Goal: Task Accomplishment & Management: Complete application form

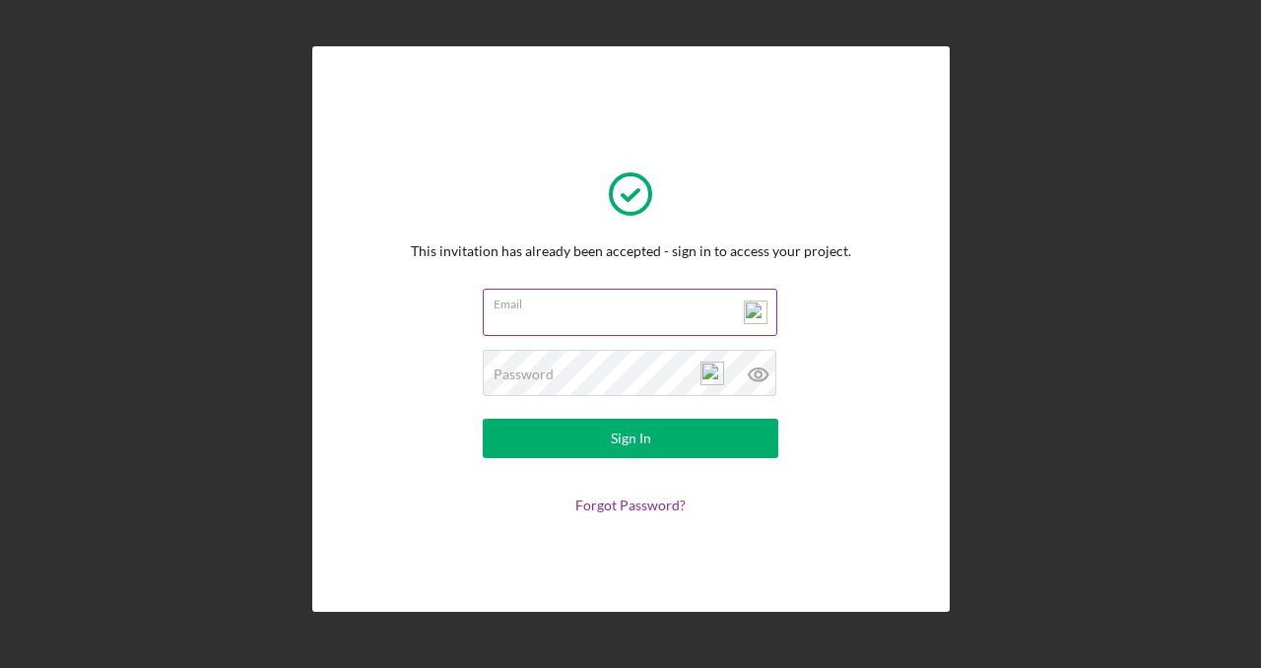
click at [621, 316] on input "Email" at bounding box center [630, 312] width 294 height 47
type input "dorothea@increasinghope.org"
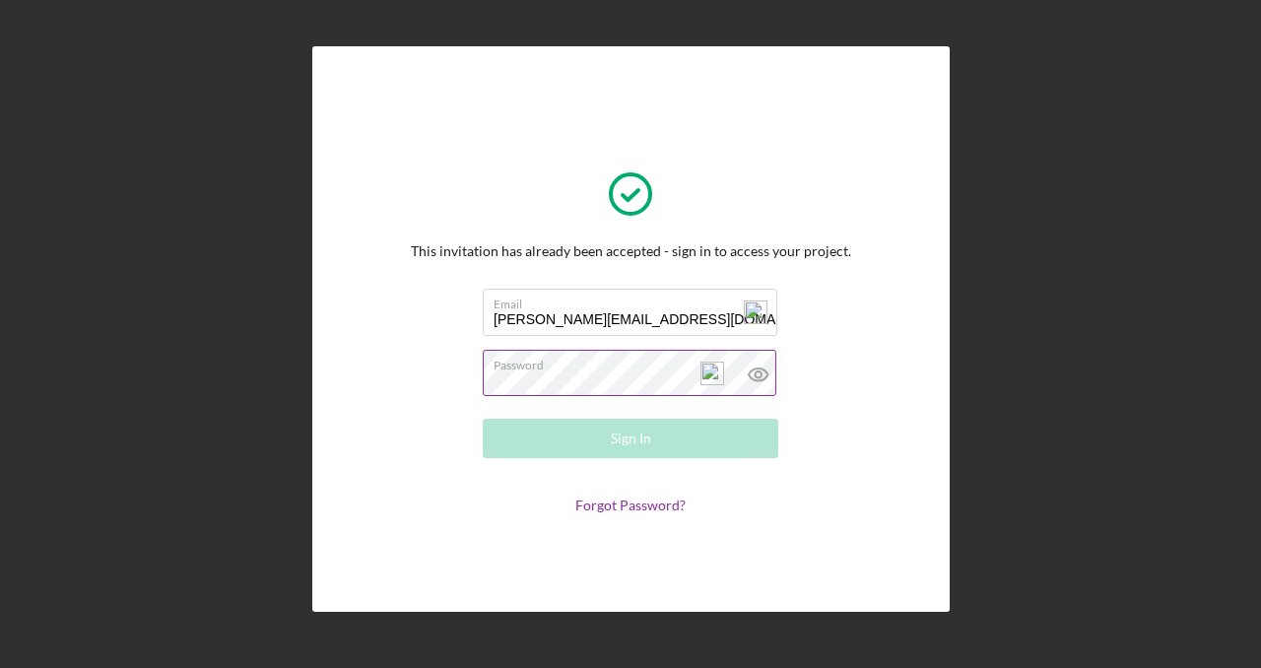
click at [616, 371] on div "Password Required" at bounding box center [630, 374] width 295 height 49
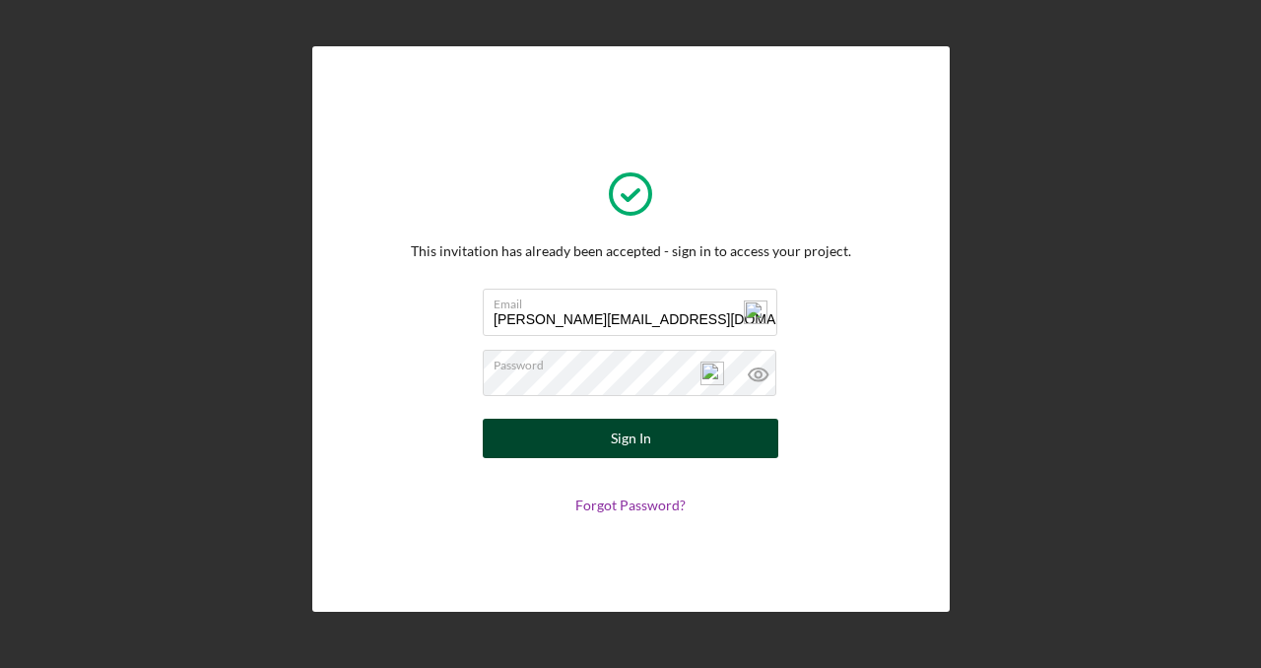
click at [641, 436] on div "Sign In" at bounding box center [631, 438] width 40 height 39
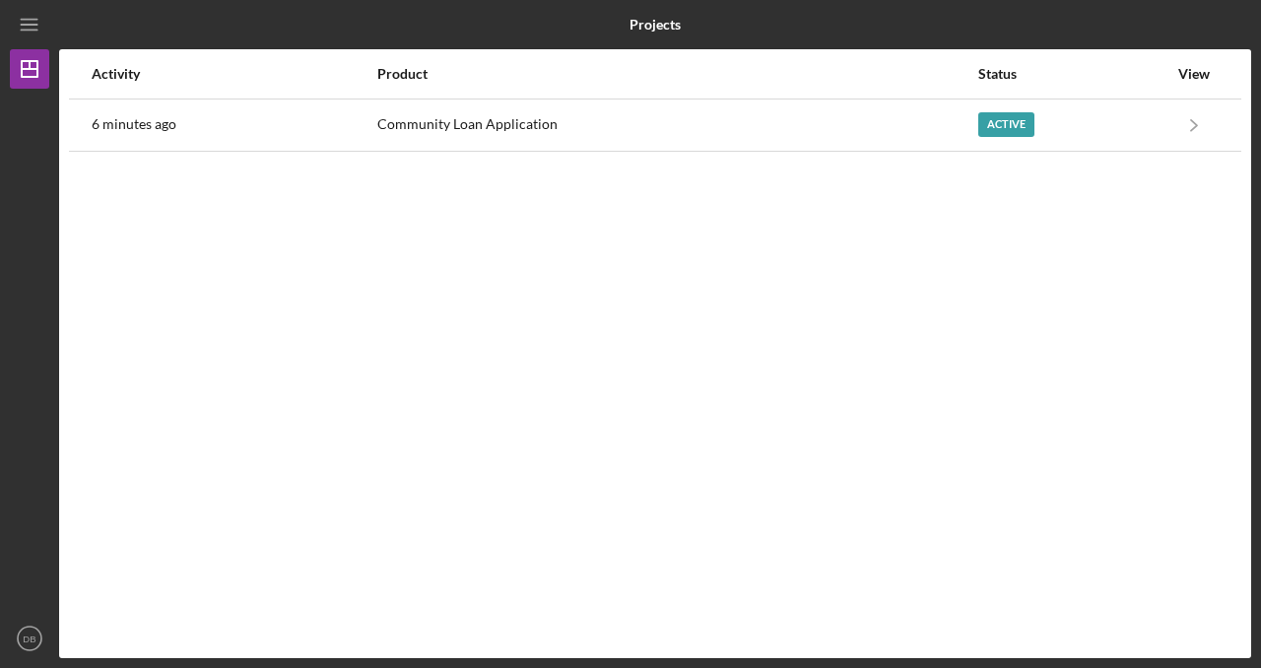
click at [554, 297] on div "Activity Product Status View 6 minutes ago Community Loan Application Active Ic…" at bounding box center [655, 353] width 1192 height 609
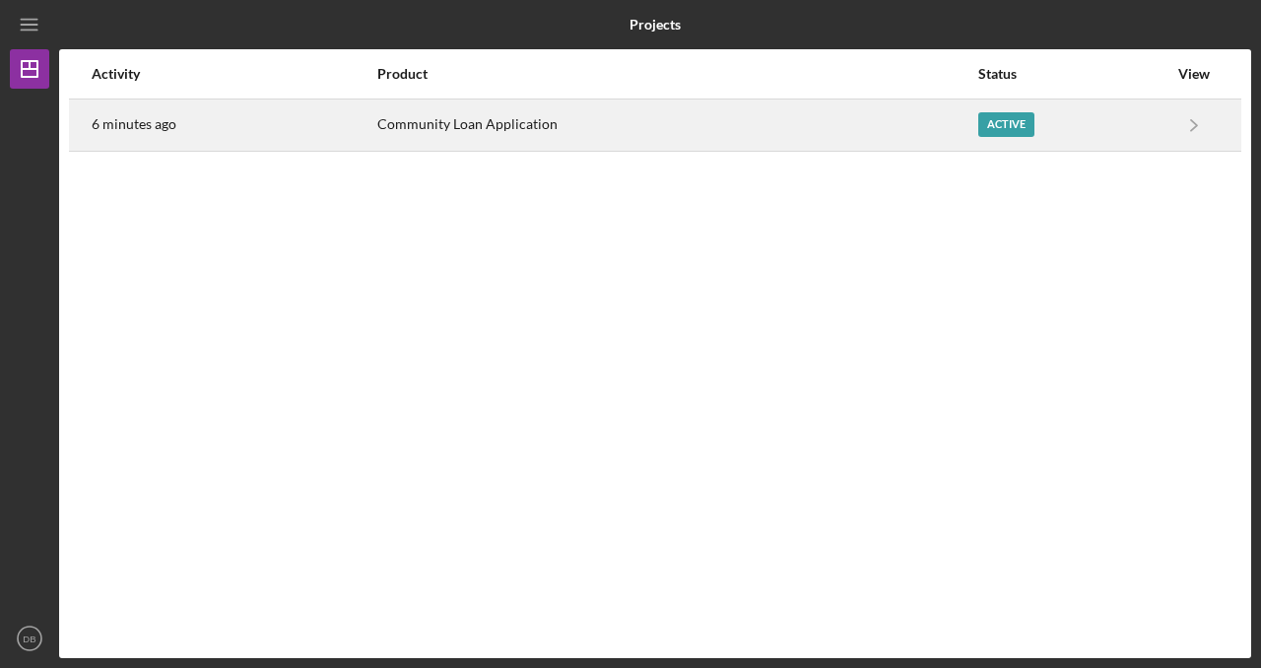
click at [478, 123] on div "Community Loan Application" at bounding box center [676, 124] width 599 height 49
click at [510, 123] on div "Community Loan Application" at bounding box center [688, 124] width 584 height 49
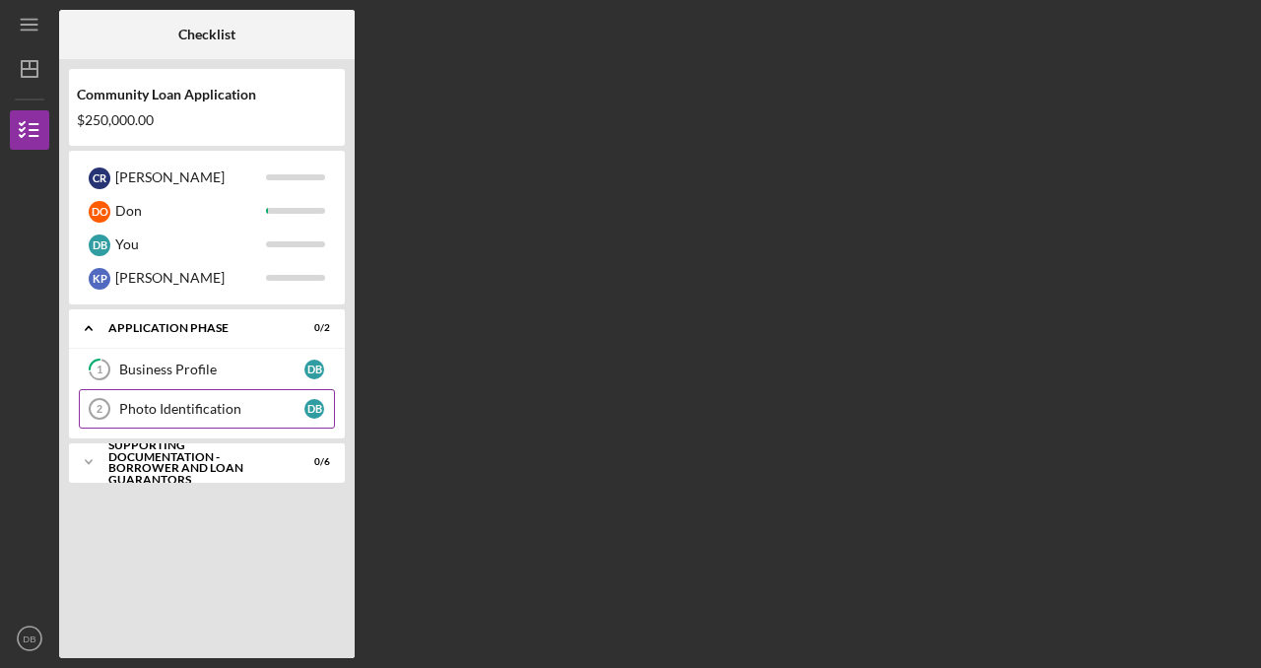
click at [203, 408] on div "Photo Identification" at bounding box center [211, 409] width 185 height 16
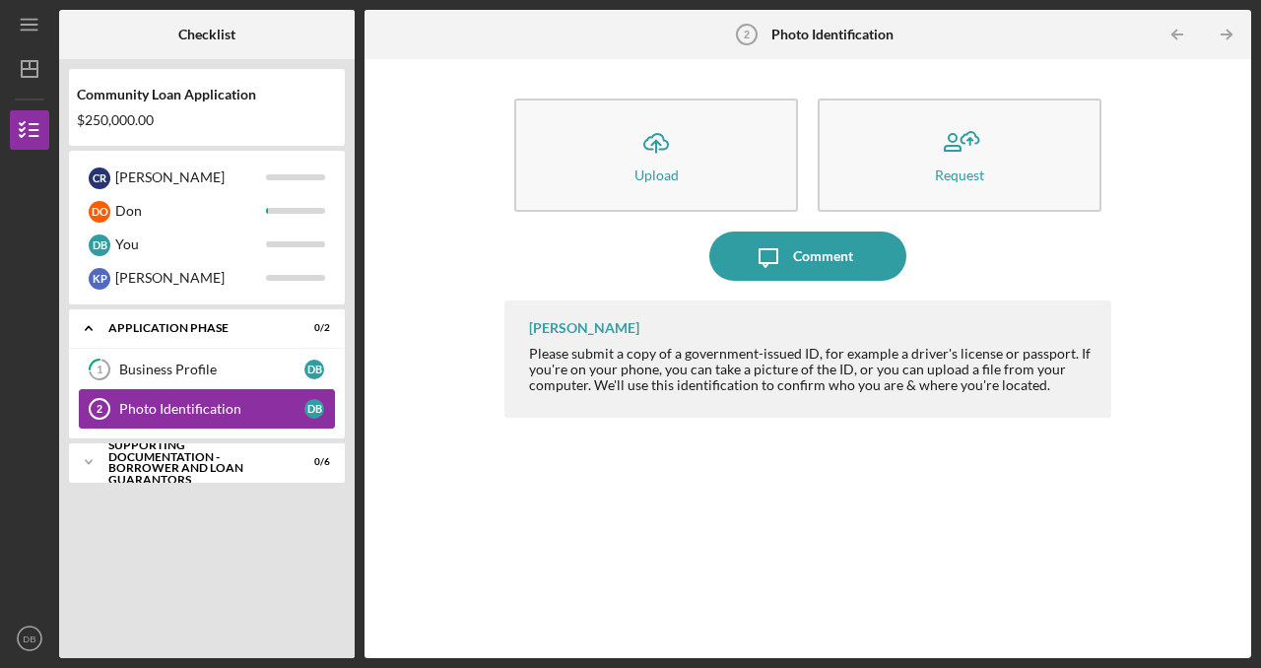
click at [203, 408] on div "Photo Identification" at bounding box center [211, 409] width 185 height 16
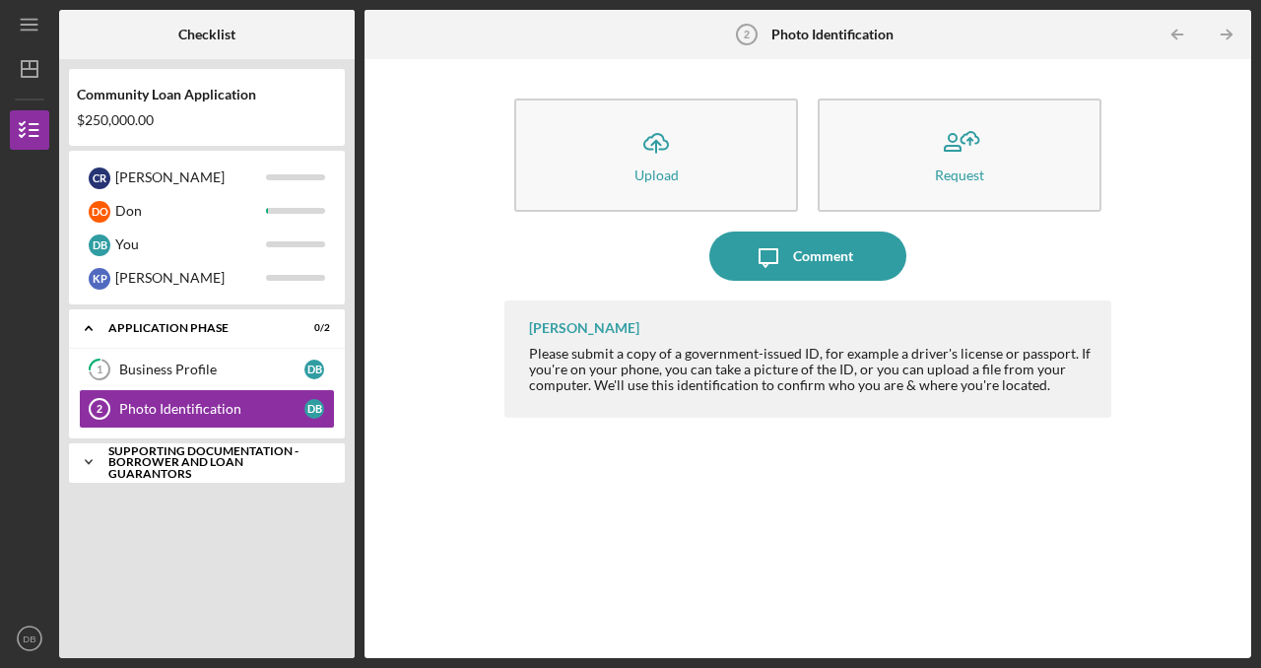
click at [189, 456] on div "Supporting Documentation - Borrower and Loan Guarantors" at bounding box center [214, 462] width 212 height 34
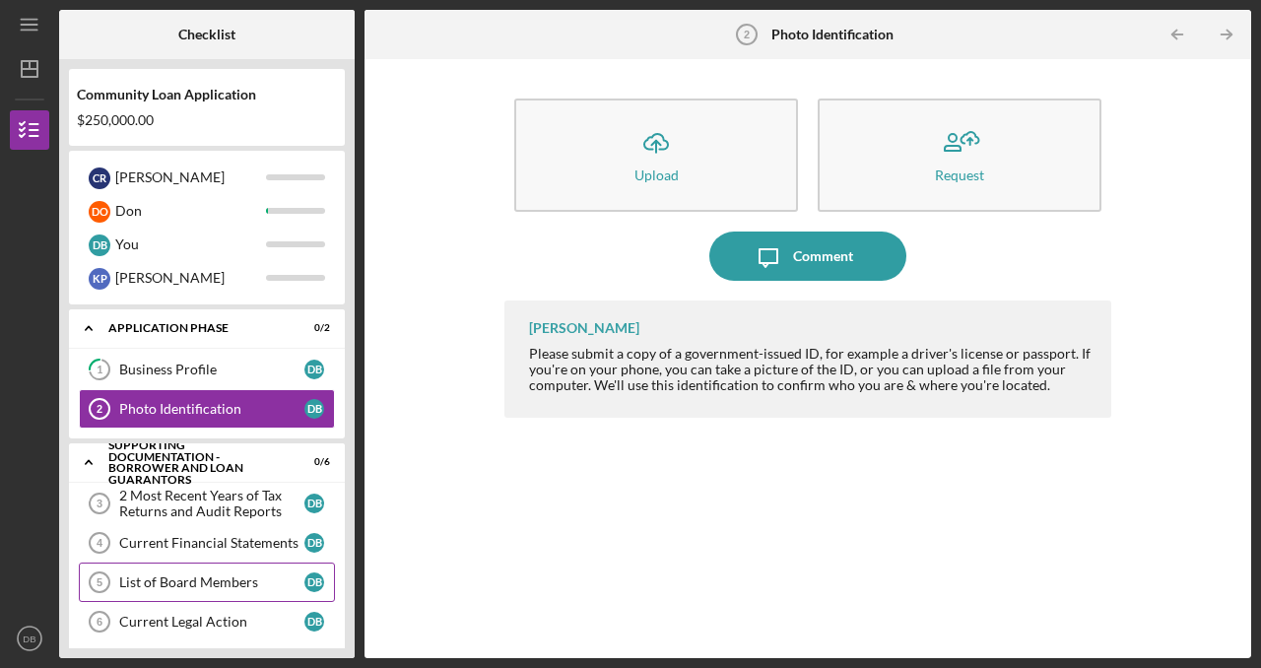
click at [176, 582] on div "List of Board Members" at bounding box center [211, 582] width 185 height 16
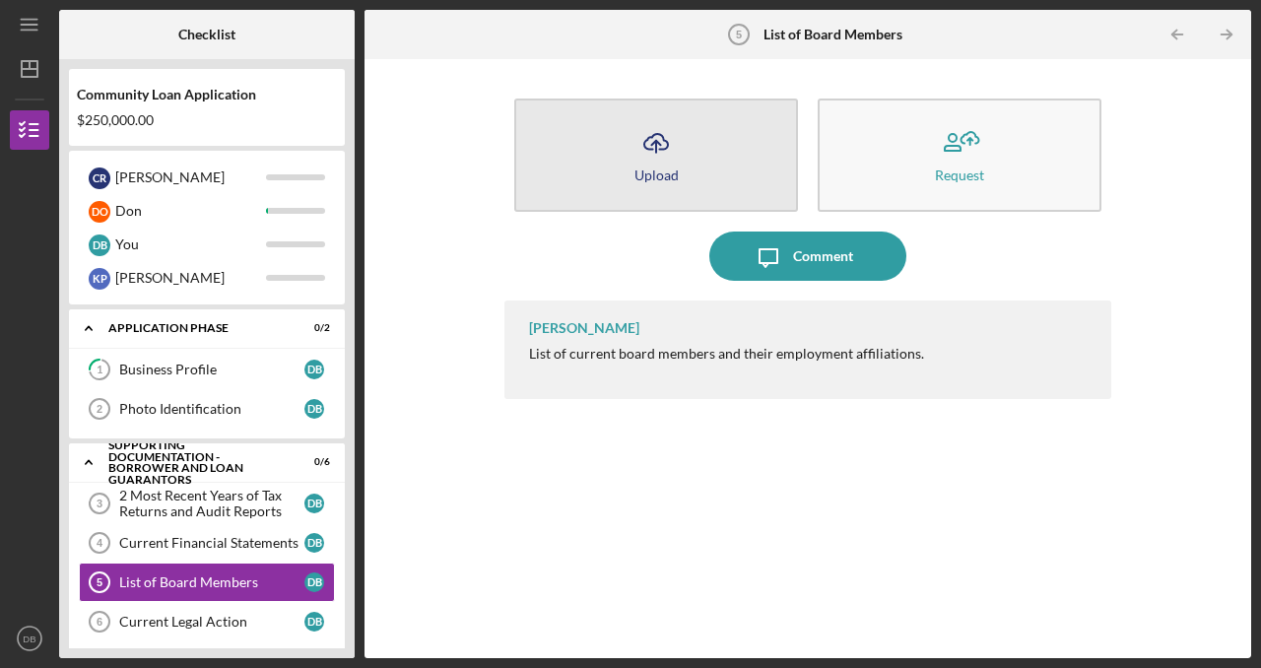
click at [663, 174] on div "Upload" at bounding box center [656, 174] width 44 height 15
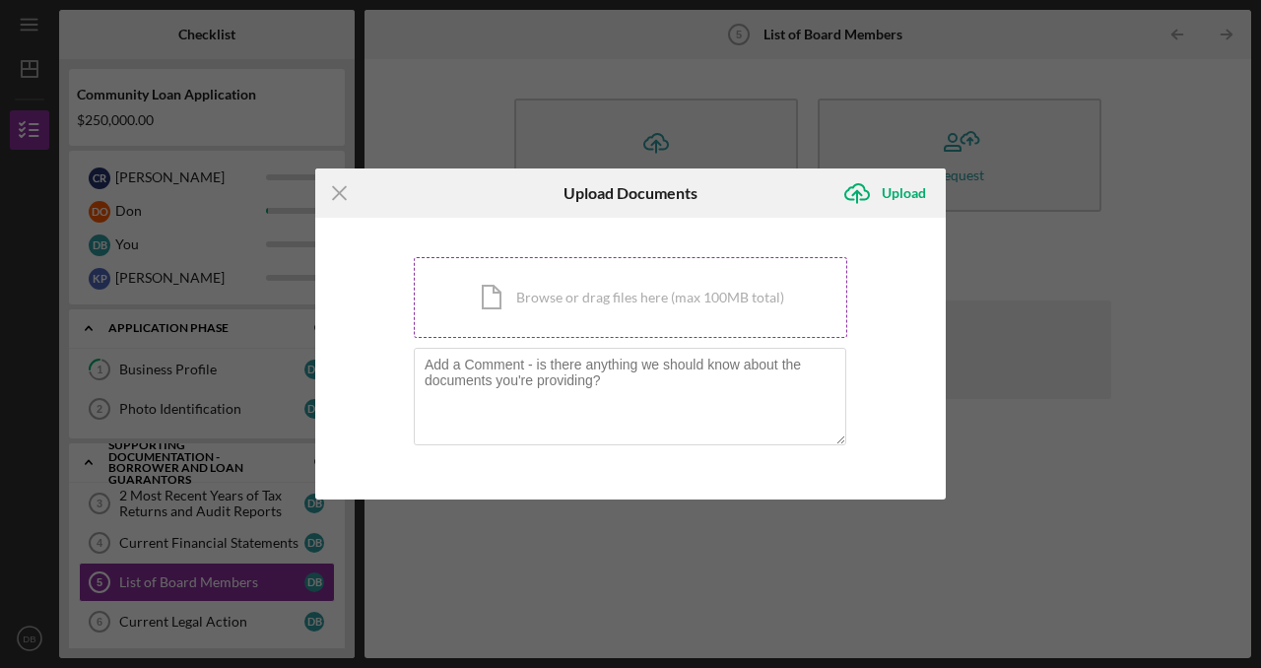
click at [570, 294] on div "Icon/Document Browse or drag files here (max 100MB total) Tap to choose files o…" at bounding box center [630, 297] width 433 height 81
click at [525, 301] on div "Icon/Document Browse or drag files here (max 100MB total) Tap to choose files o…" at bounding box center [630, 297] width 433 height 81
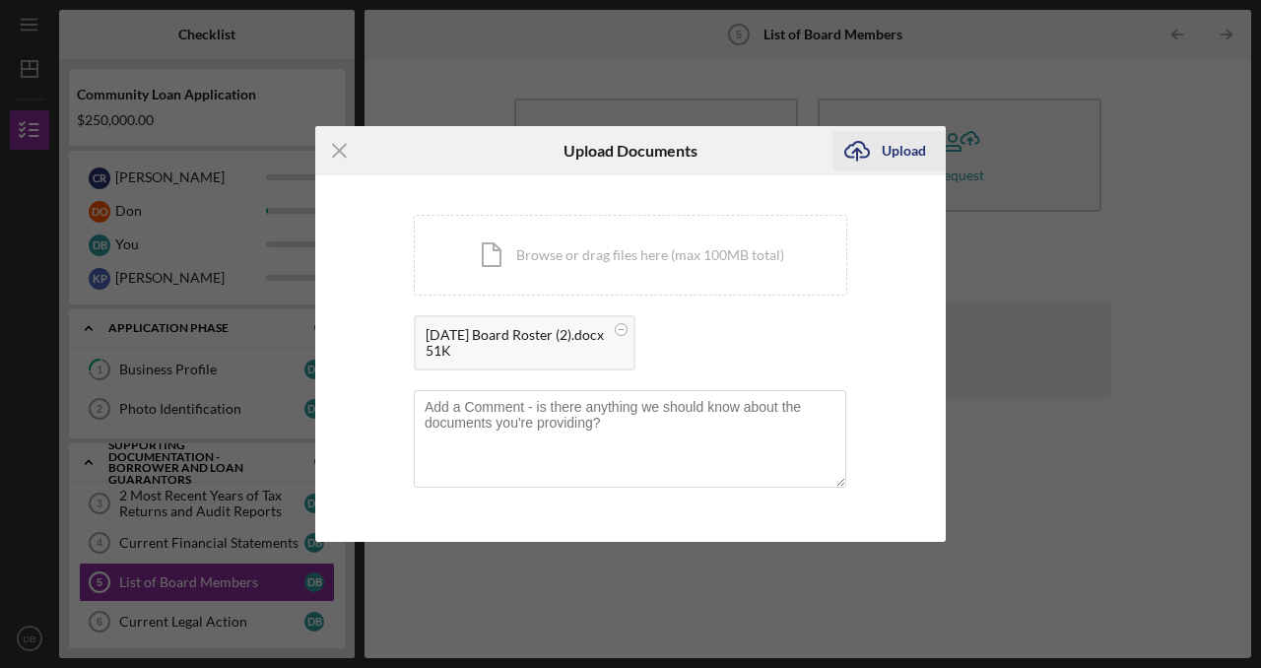
click at [892, 157] on div "Upload" at bounding box center [904, 150] width 44 height 39
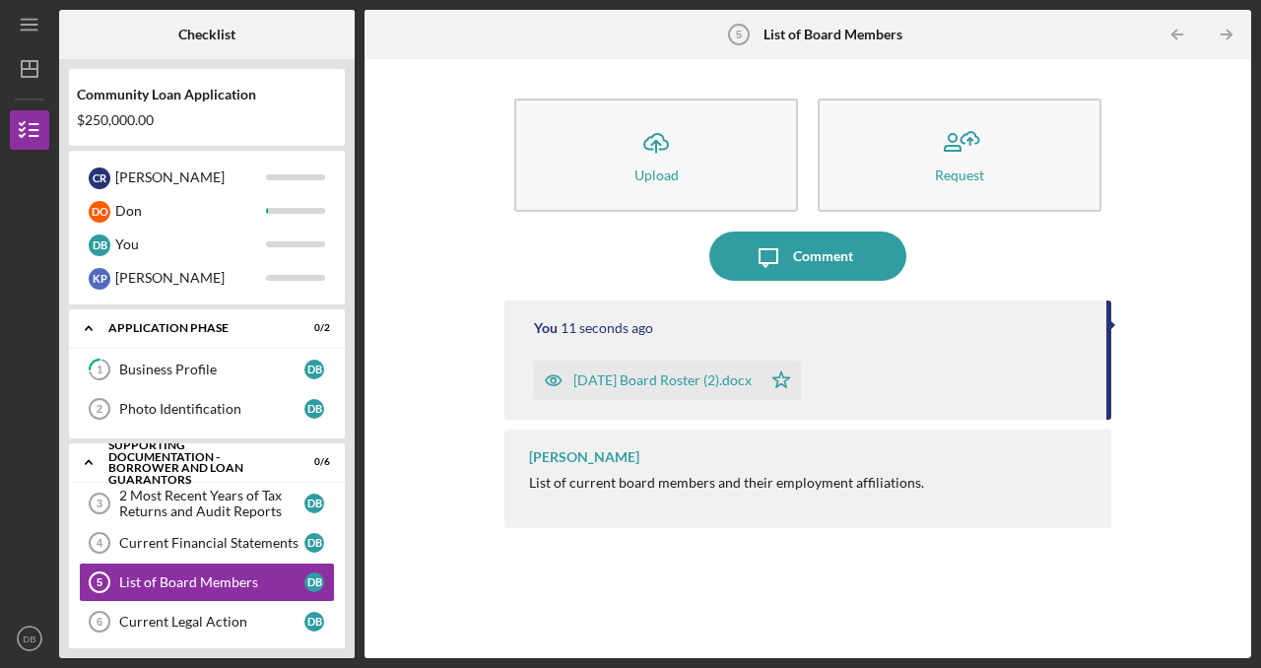
drag, startPoint x: 357, startPoint y: 428, endPoint x: 359, endPoint y: 461, distance: 32.6
click at [359, 461] on div "Checklist Community Loan Application $250,000.00 C R [PERSON_NAME] D O Don D B …" at bounding box center [655, 334] width 1192 height 648
click at [223, 614] on div "Current Legal Action" at bounding box center [211, 622] width 185 height 16
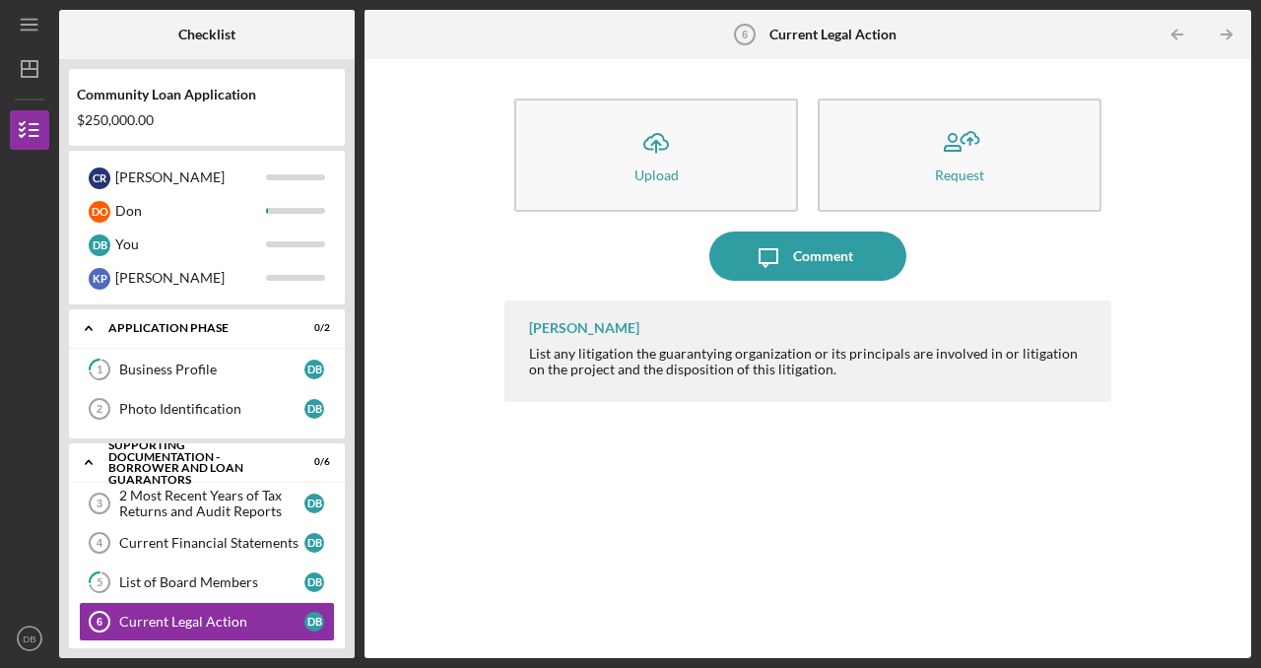
click at [597, 453] on div "[PERSON_NAME] List any litigation the guarantying organization or its principal…" at bounding box center [807, 464] width 607 height 328
click at [253, 569] on link "5 List of Board Members D B" at bounding box center [207, 581] width 256 height 39
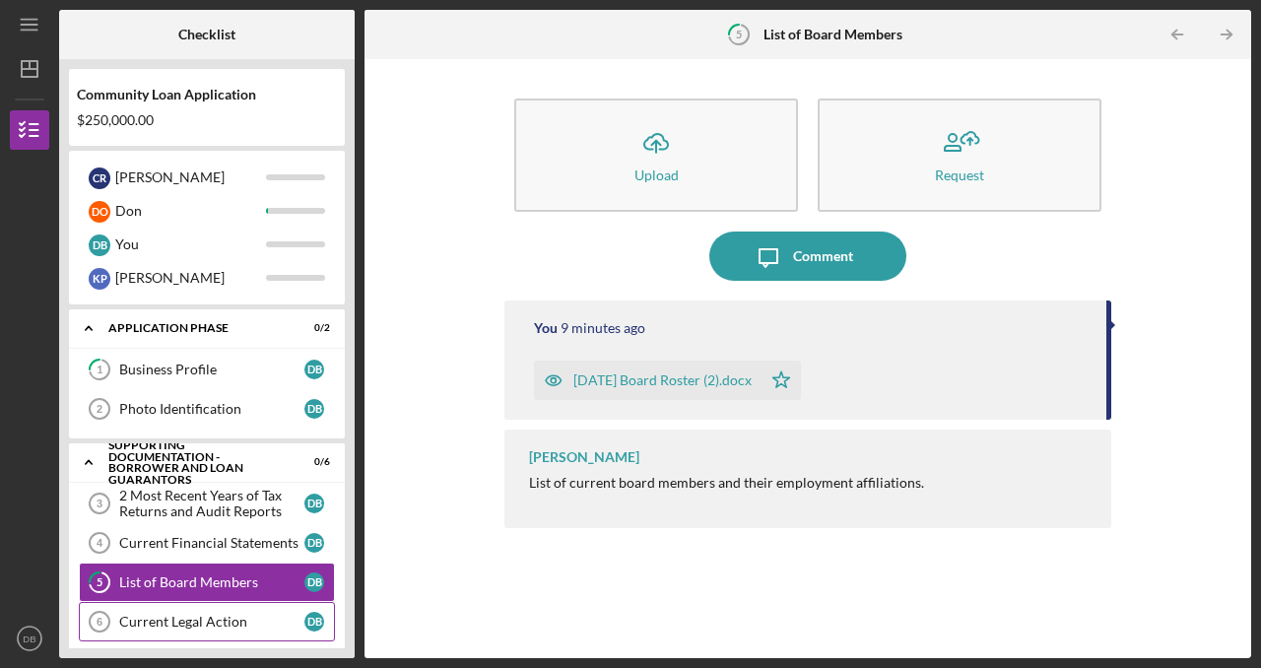
click at [246, 614] on div "Current Legal Action" at bounding box center [211, 622] width 185 height 16
